Goal: Task Accomplishment & Management: Manage account settings

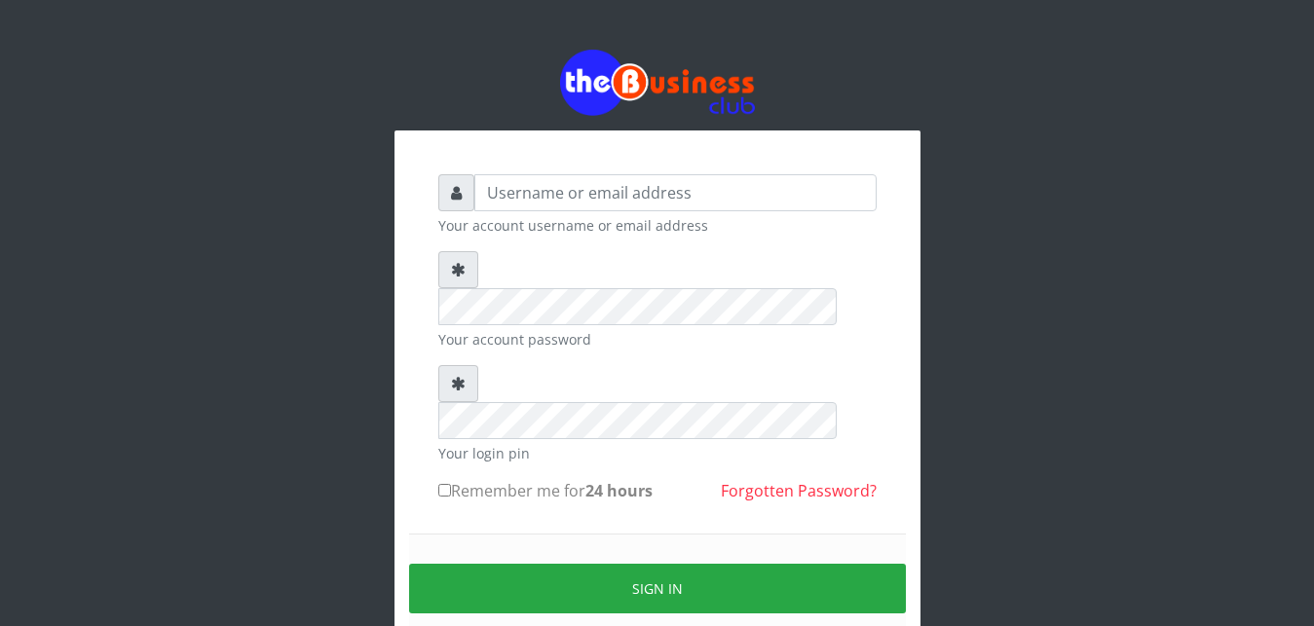
click at [551, 211] on div "Your account username or email address" at bounding box center [657, 204] width 438 height 61
click at [554, 203] on input "text" at bounding box center [675, 192] width 402 height 37
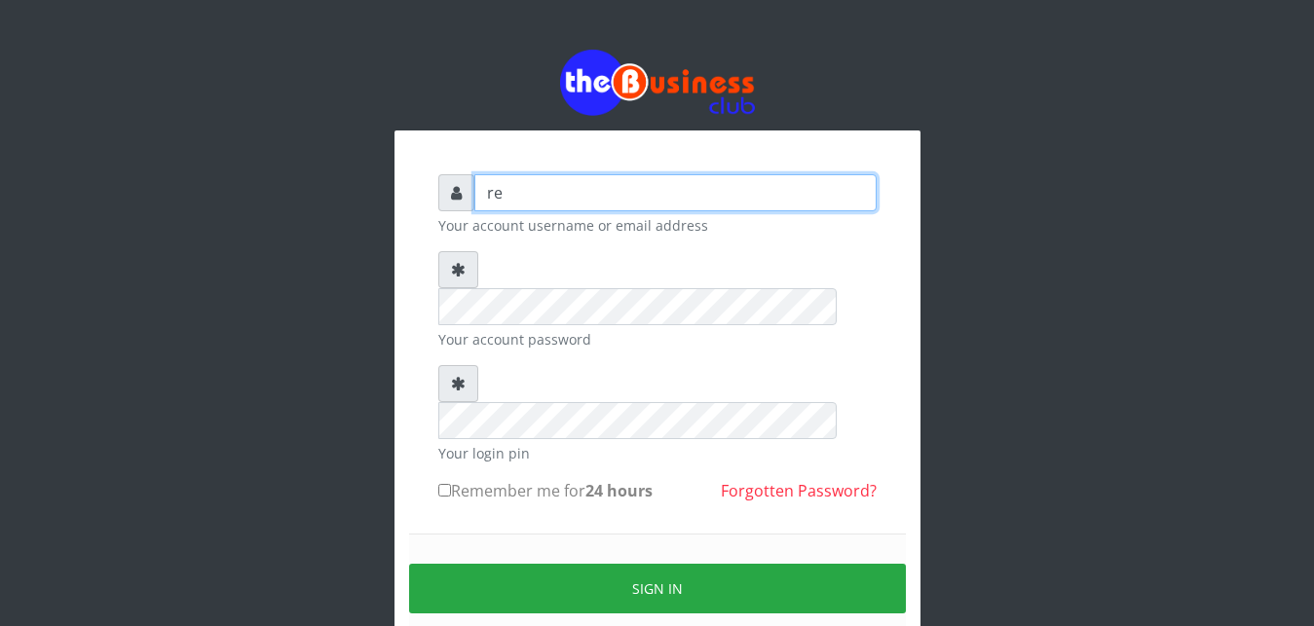
type input "r"
type input "Revgaly"
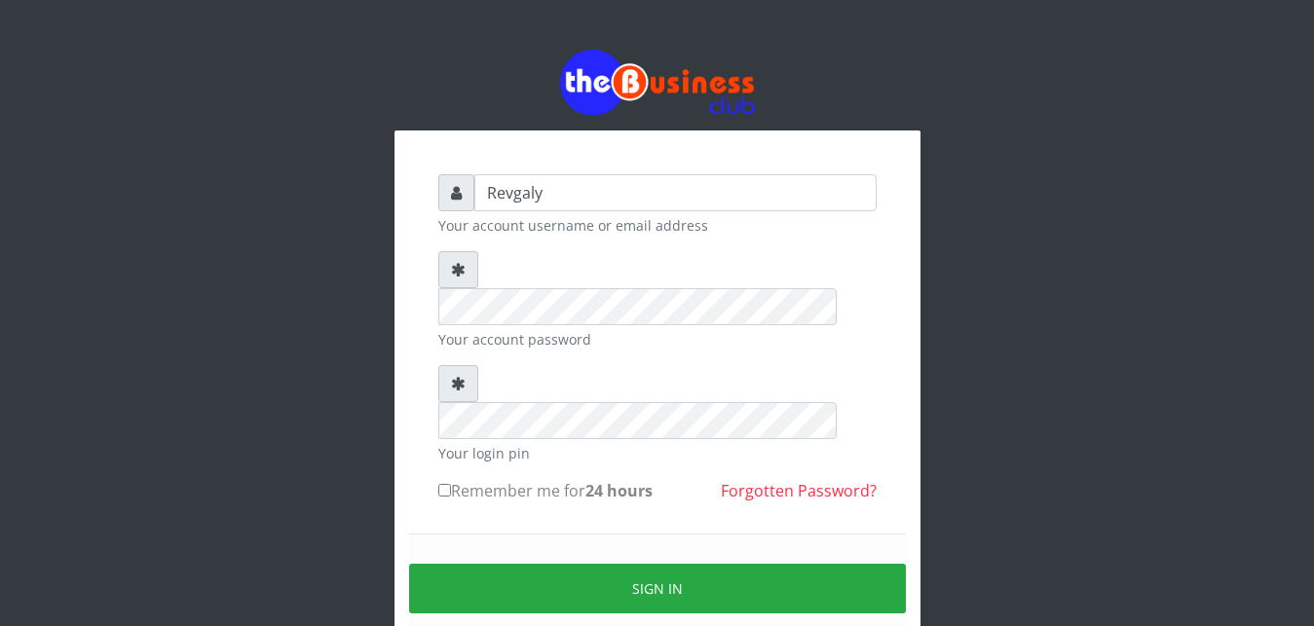
click at [445, 484] on input "Remember me for 24 hours" at bounding box center [444, 490] width 13 height 13
checkbox input "true"
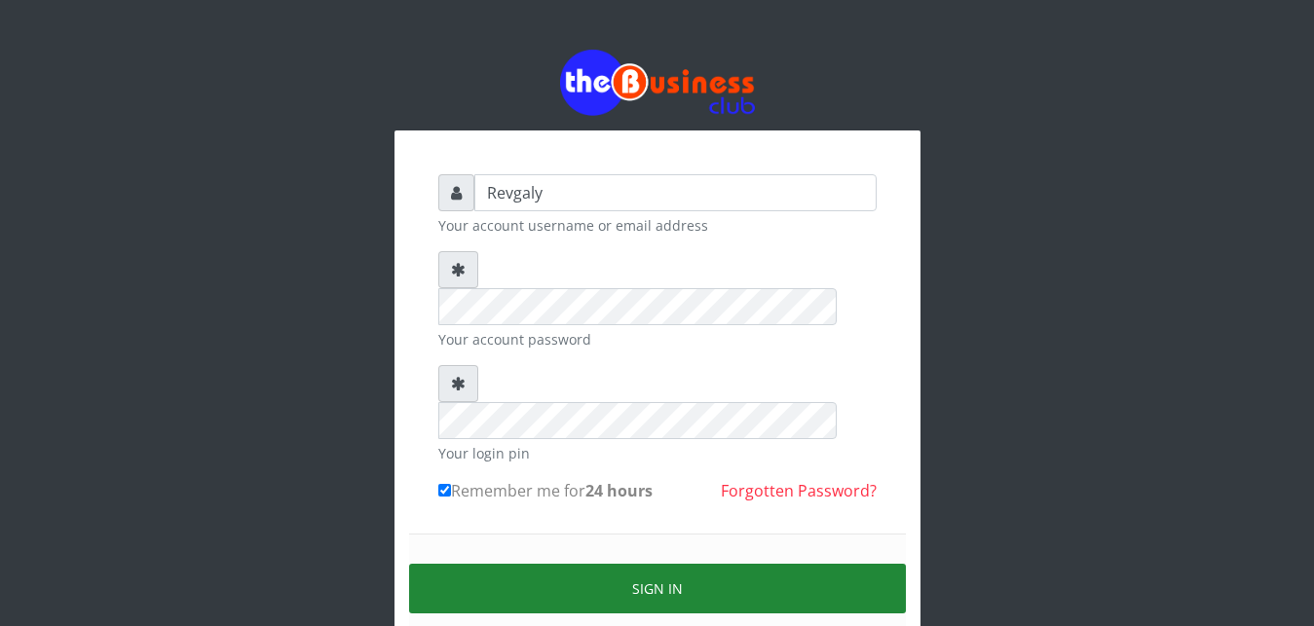
click at [616, 564] on button "Sign in" at bounding box center [657, 589] width 497 height 50
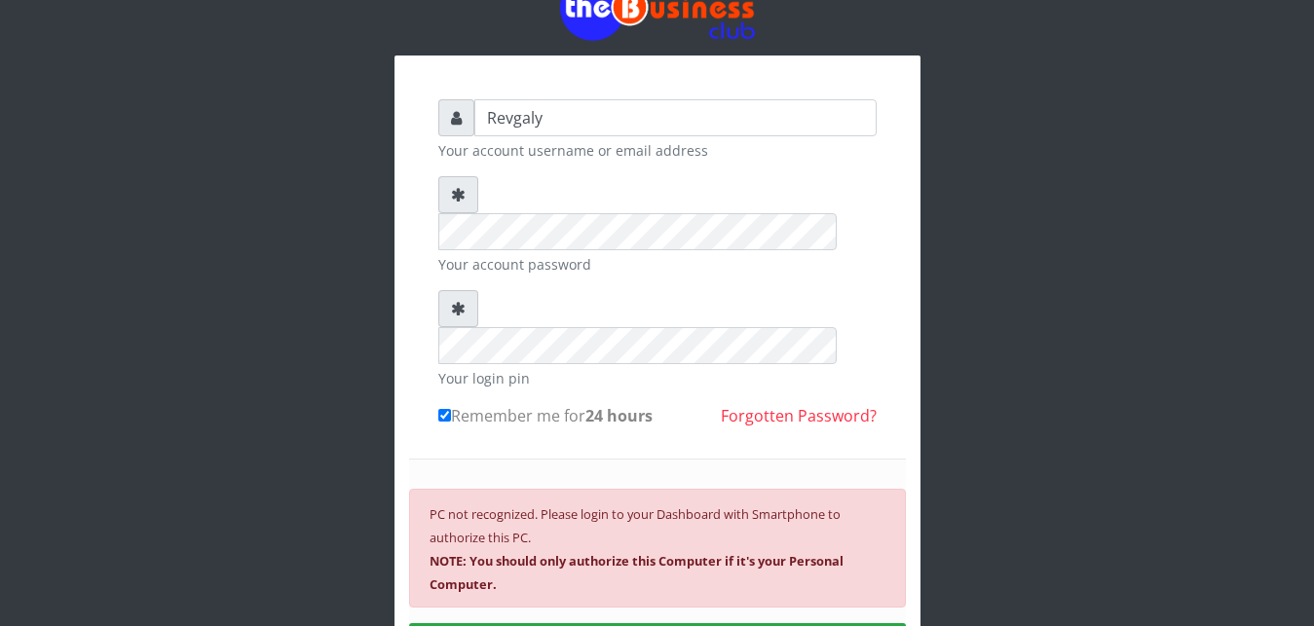
scroll to position [76, 0]
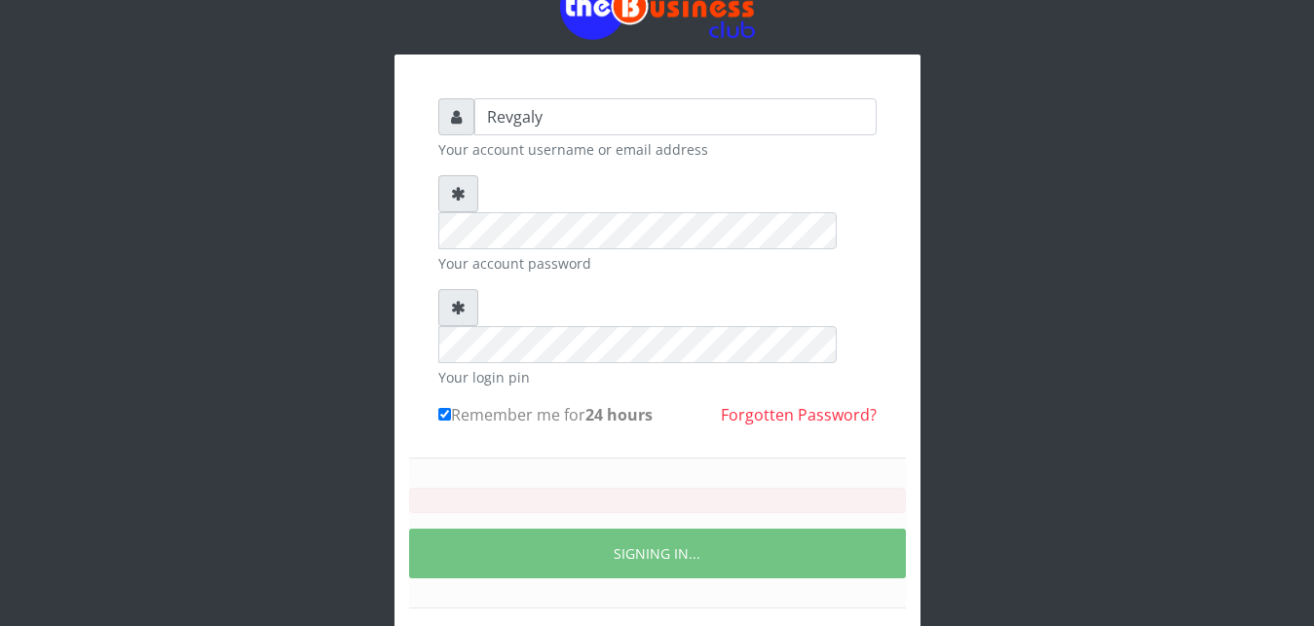
scroll to position [74, 0]
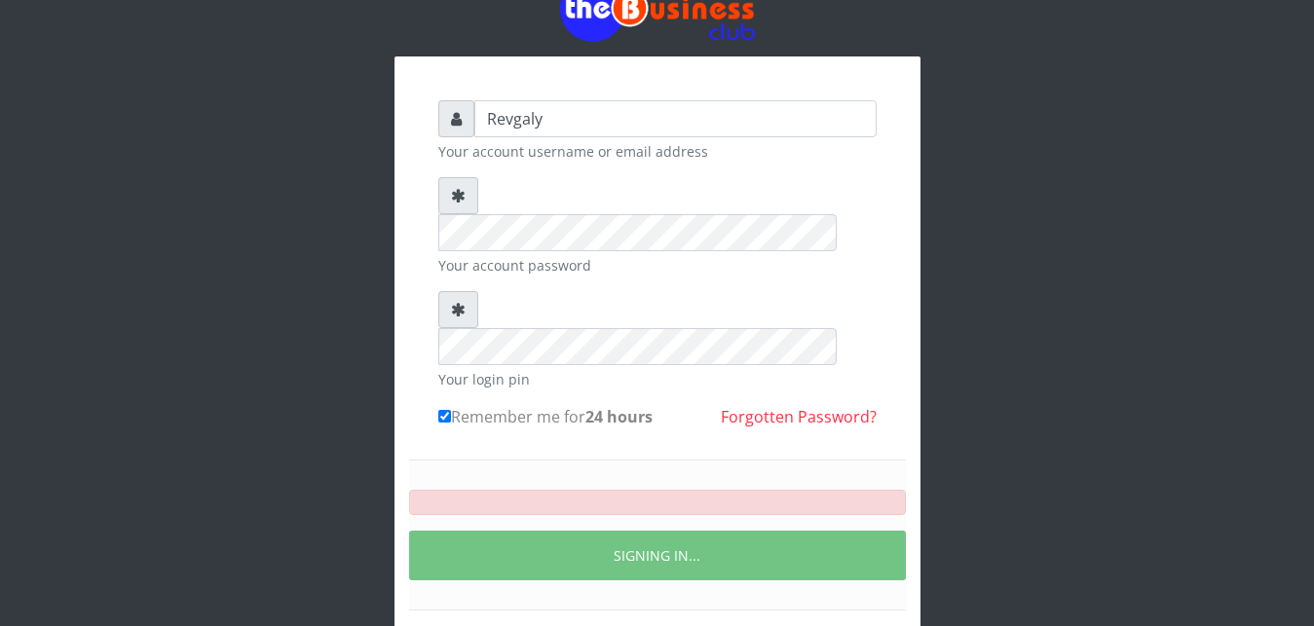
click at [626, 611] on div "Don't have account ? Create an account" at bounding box center [657, 634] width 438 height 47
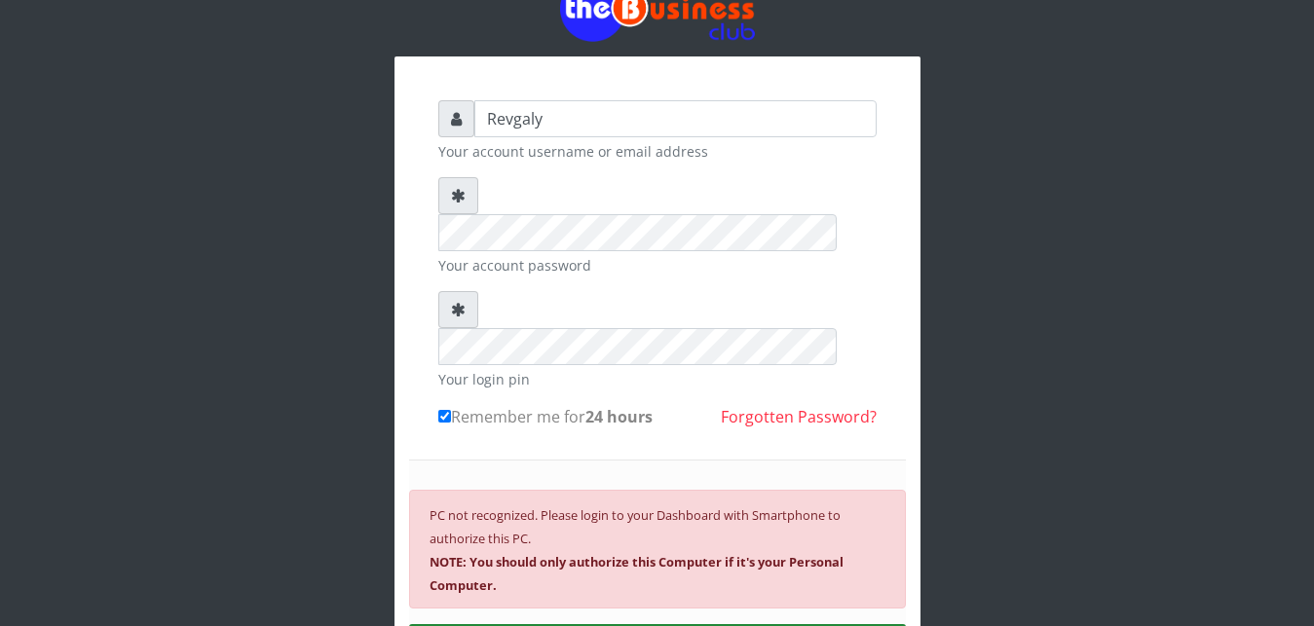
click at [827, 406] on link "Forgotten Password?" at bounding box center [799, 416] width 156 height 21
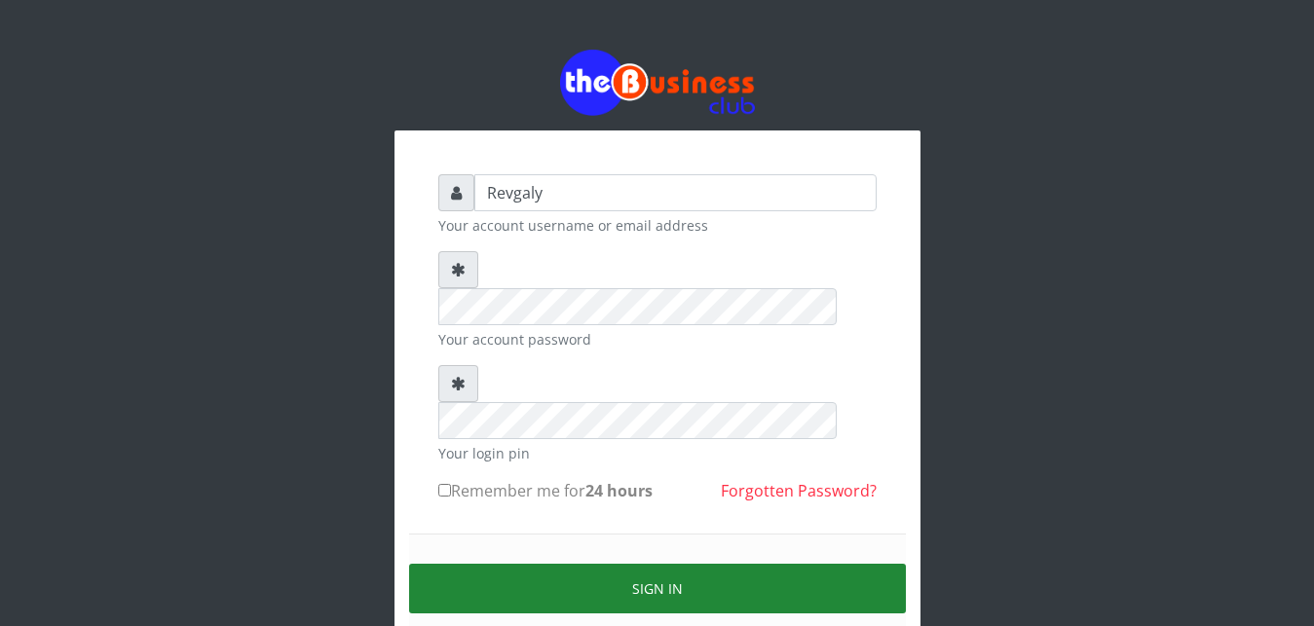
click at [661, 564] on button "Sign in" at bounding box center [657, 589] width 497 height 50
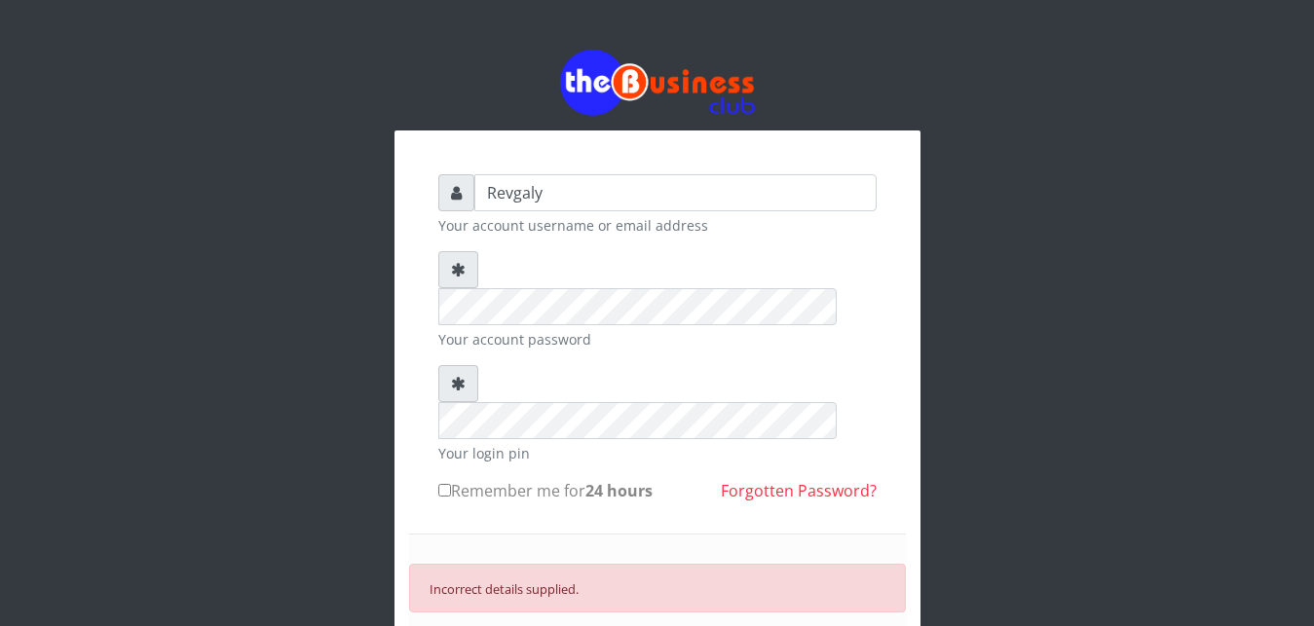
click at [557, 192] on input "Revgaly" at bounding box center [675, 192] width 402 height 37
